Goal: Navigation & Orientation: Find specific page/section

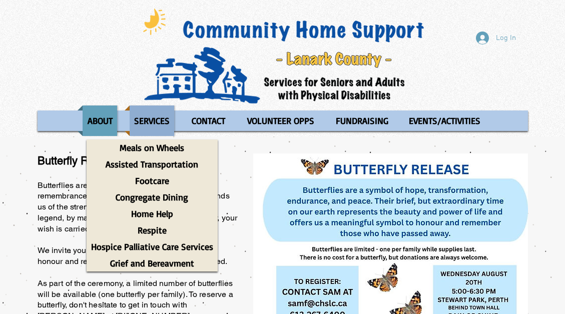
click at [155, 122] on p "SERVICES" at bounding box center [152, 121] width 45 height 31
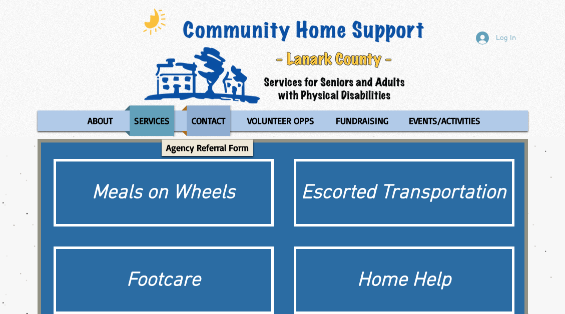
click at [220, 121] on p "CONTACT" at bounding box center [208, 121] width 43 height 31
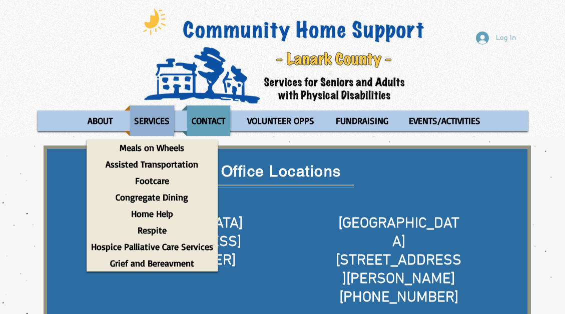
click at [154, 120] on p "SERVICES" at bounding box center [152, 121] width 45 height 31
